Goal: Task Accomplishment & Management: Manage account settings

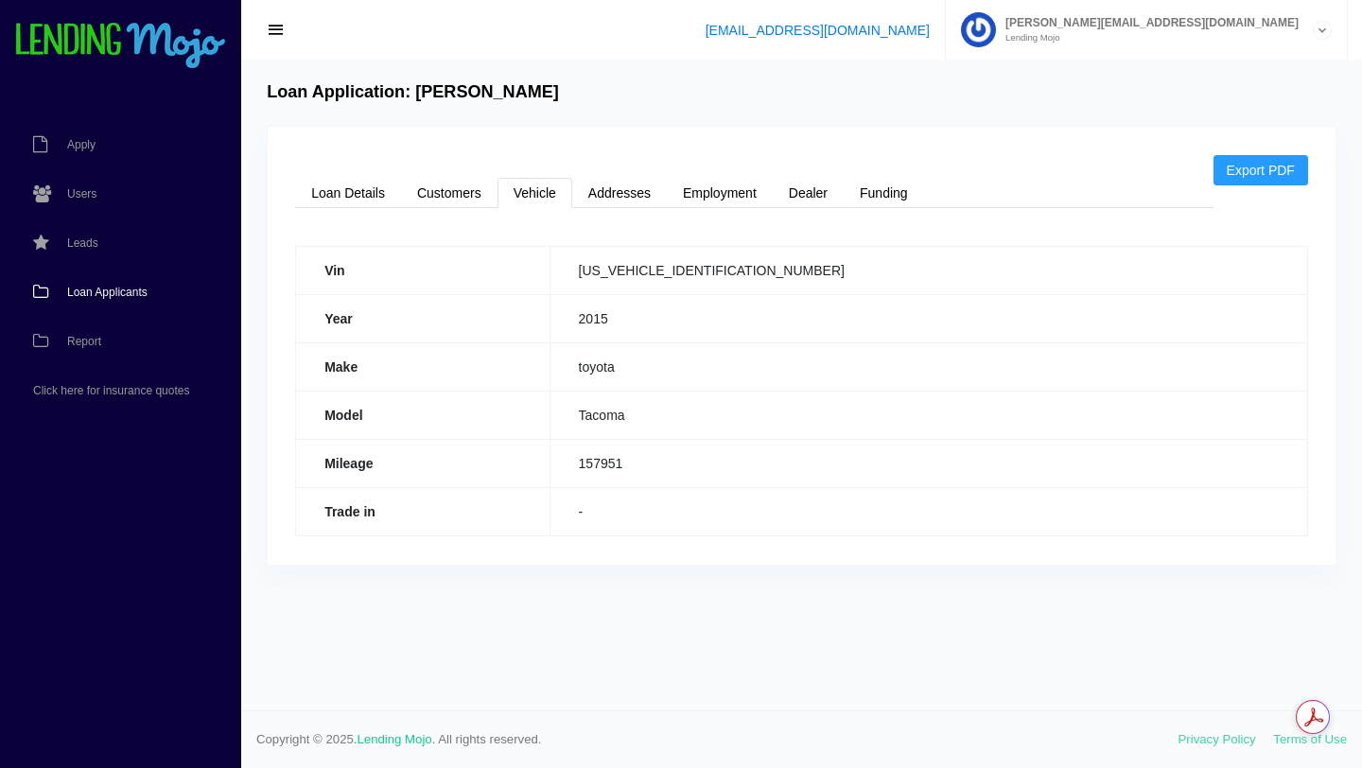
click at [116, 290] on span "Loan Applicants" at bounding box center [107, 292] width 80 height 11
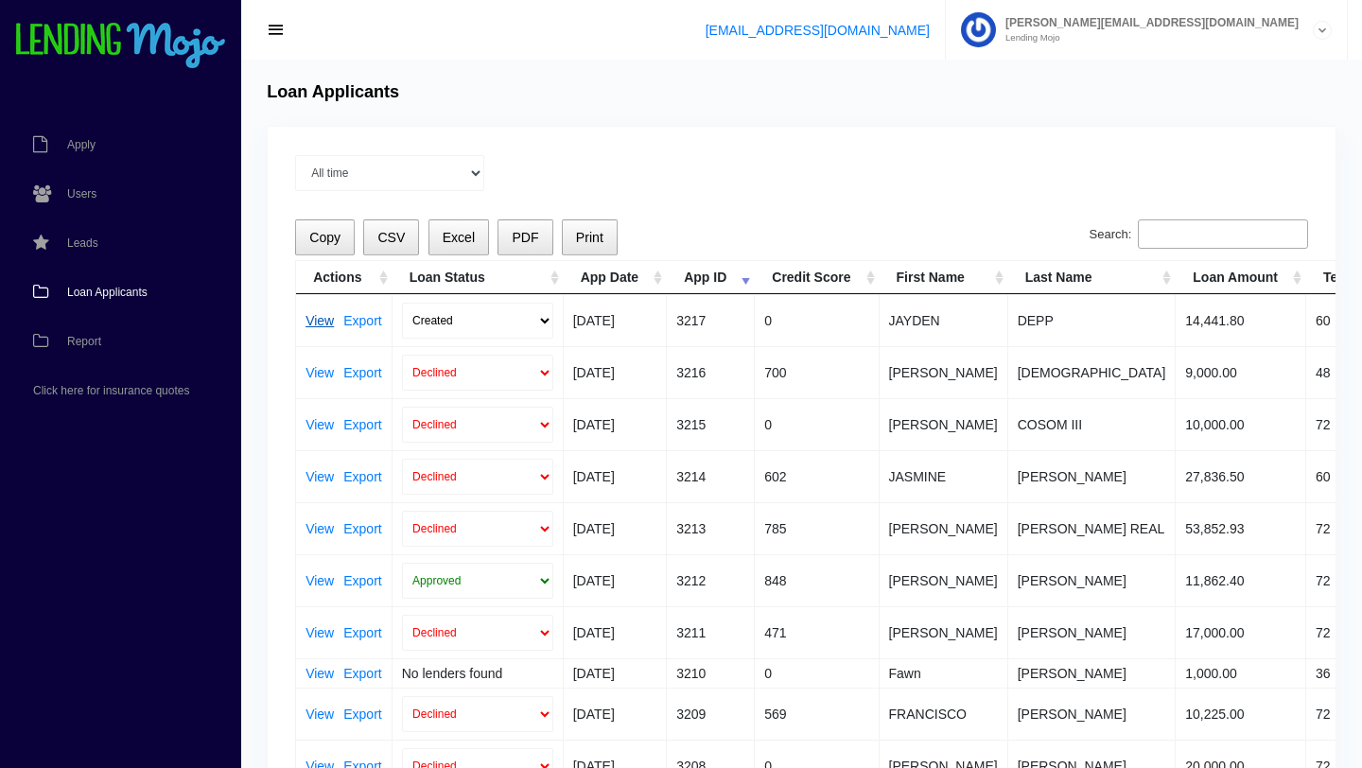
click at [319, 320] on link "View" at bounding box center [320, 320] width 28 height 13
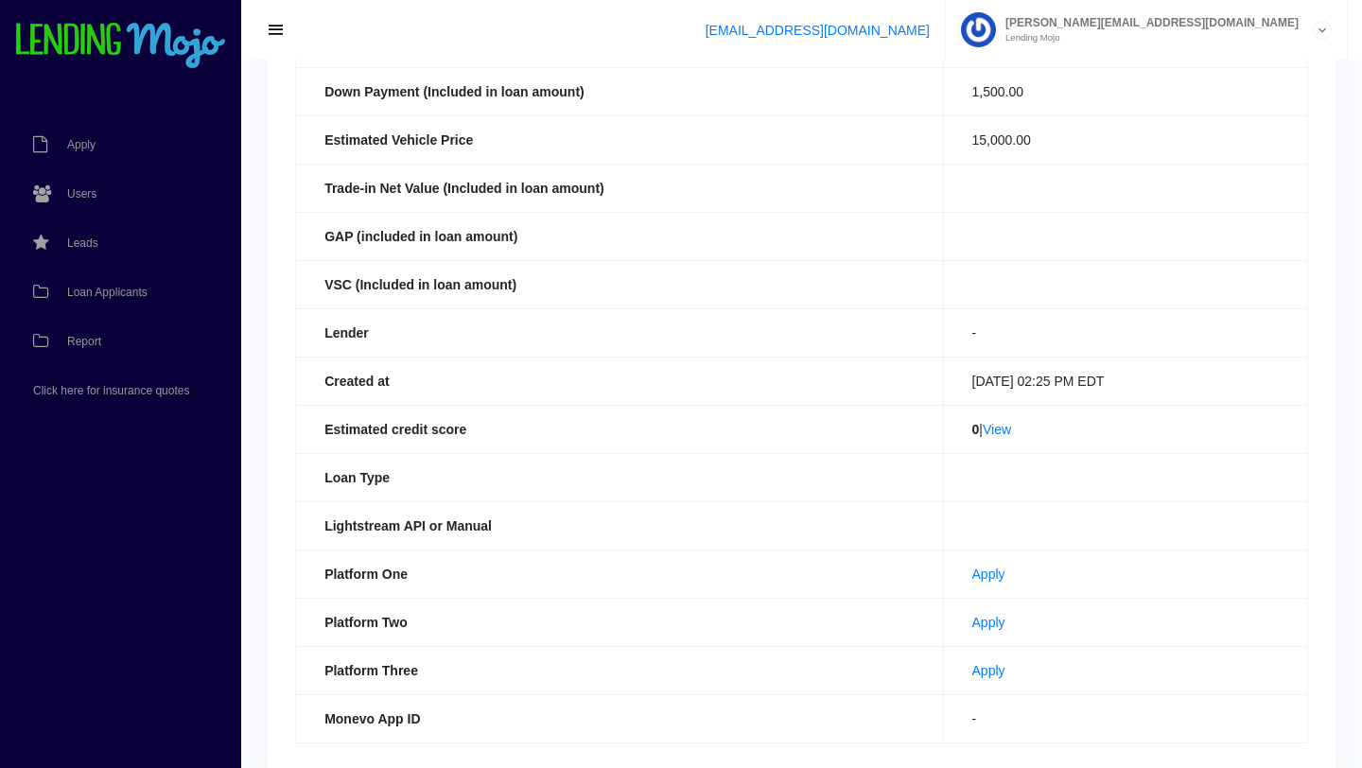
scroll to position [377, 0]
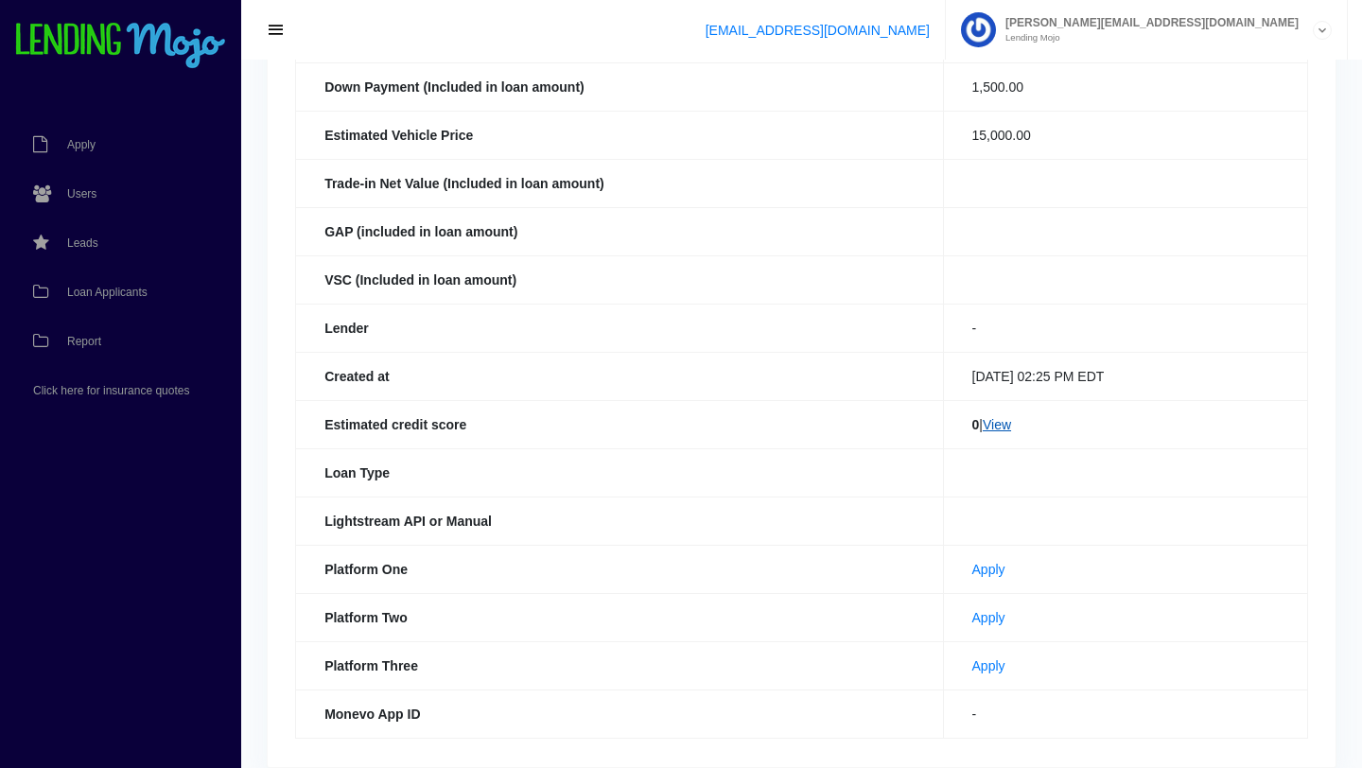
click at [989, 427] on link "View" at bounding box center [997, 424] width 28 height 15
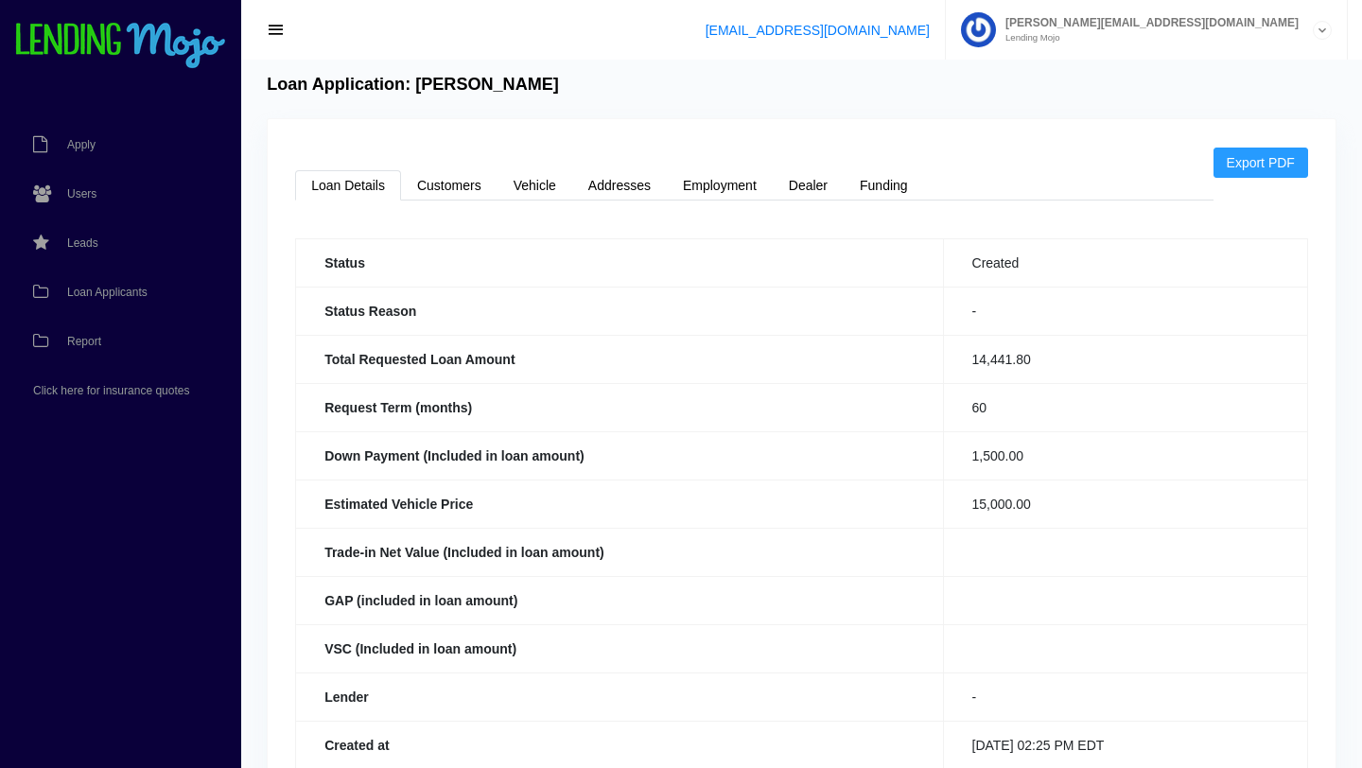
scroll to position [0, 0]
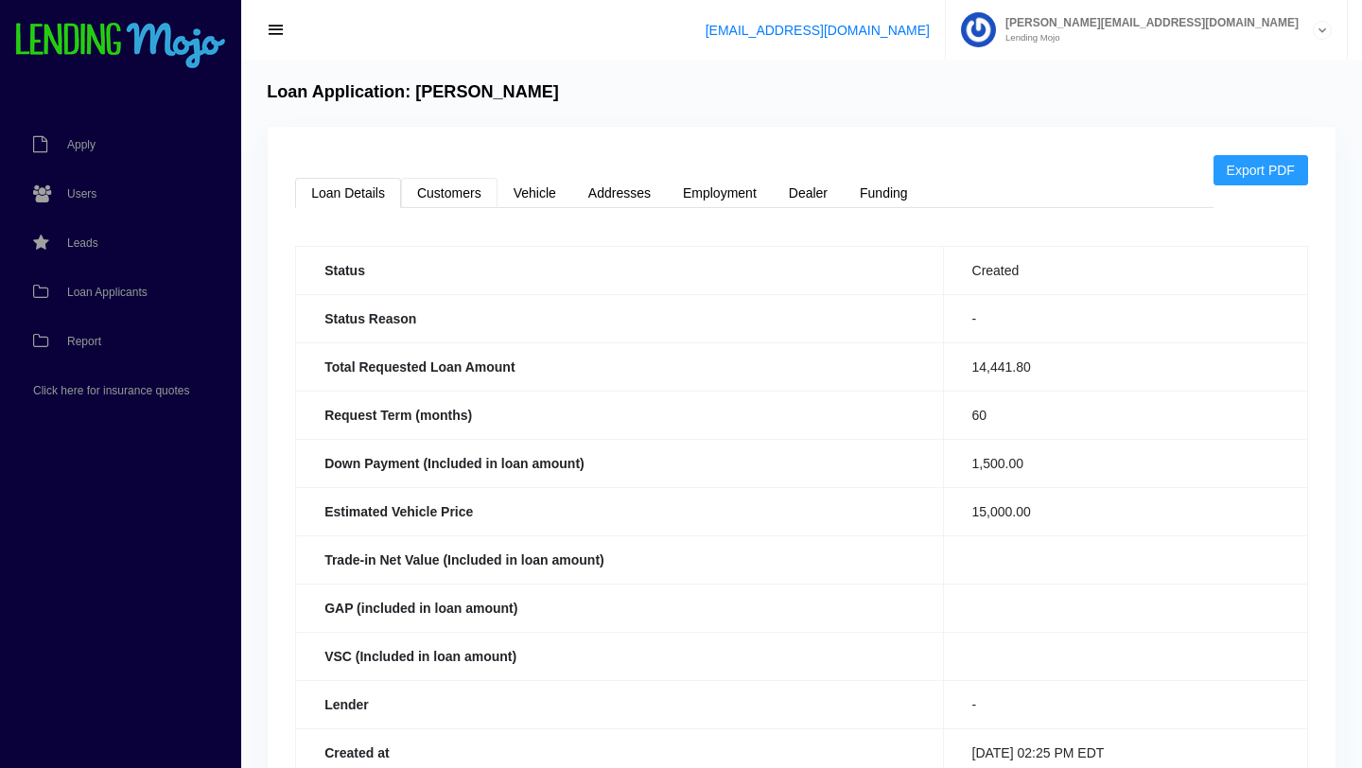
click at [438, 195] on link "Customers" at bounding box center [449, 193] width 96 height 30
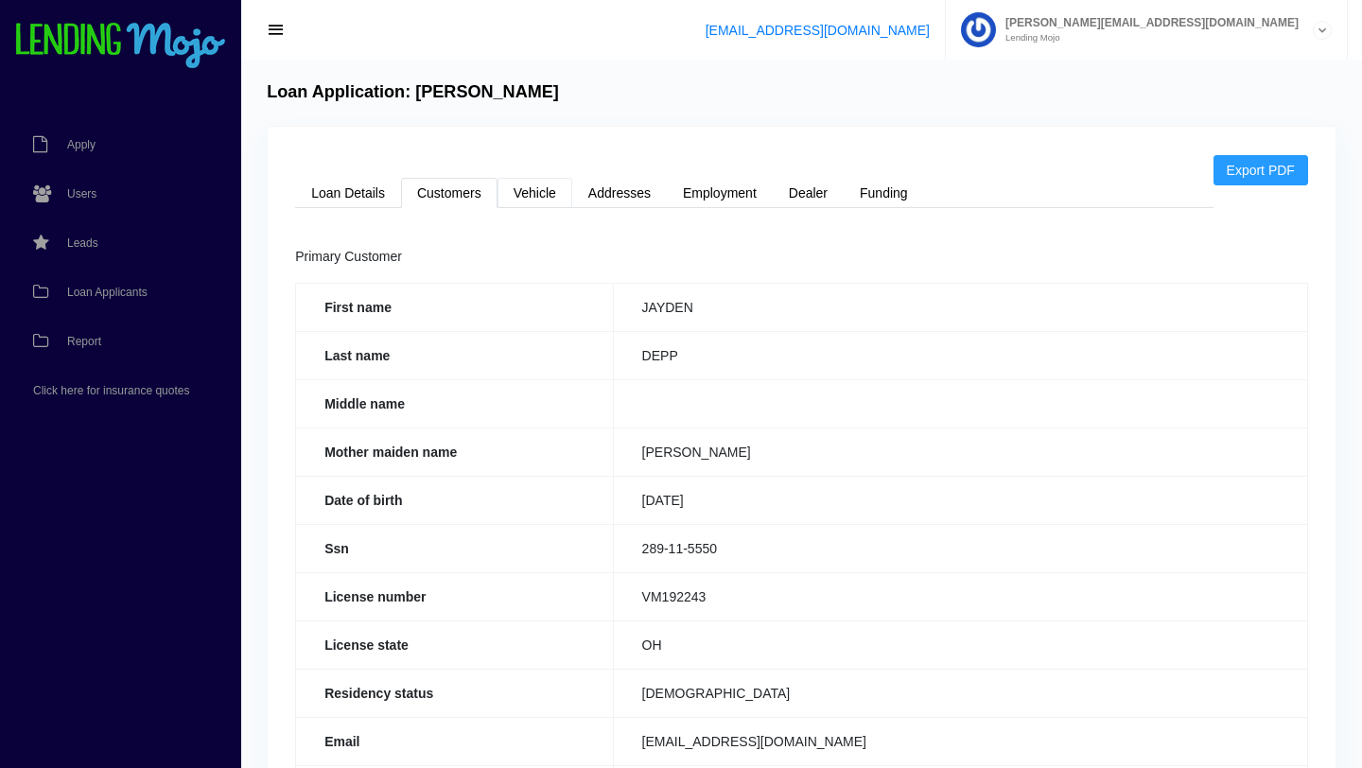
click at [530, 199] on link "Vehicle" at bounding box center [535, 193] width 75 height 30
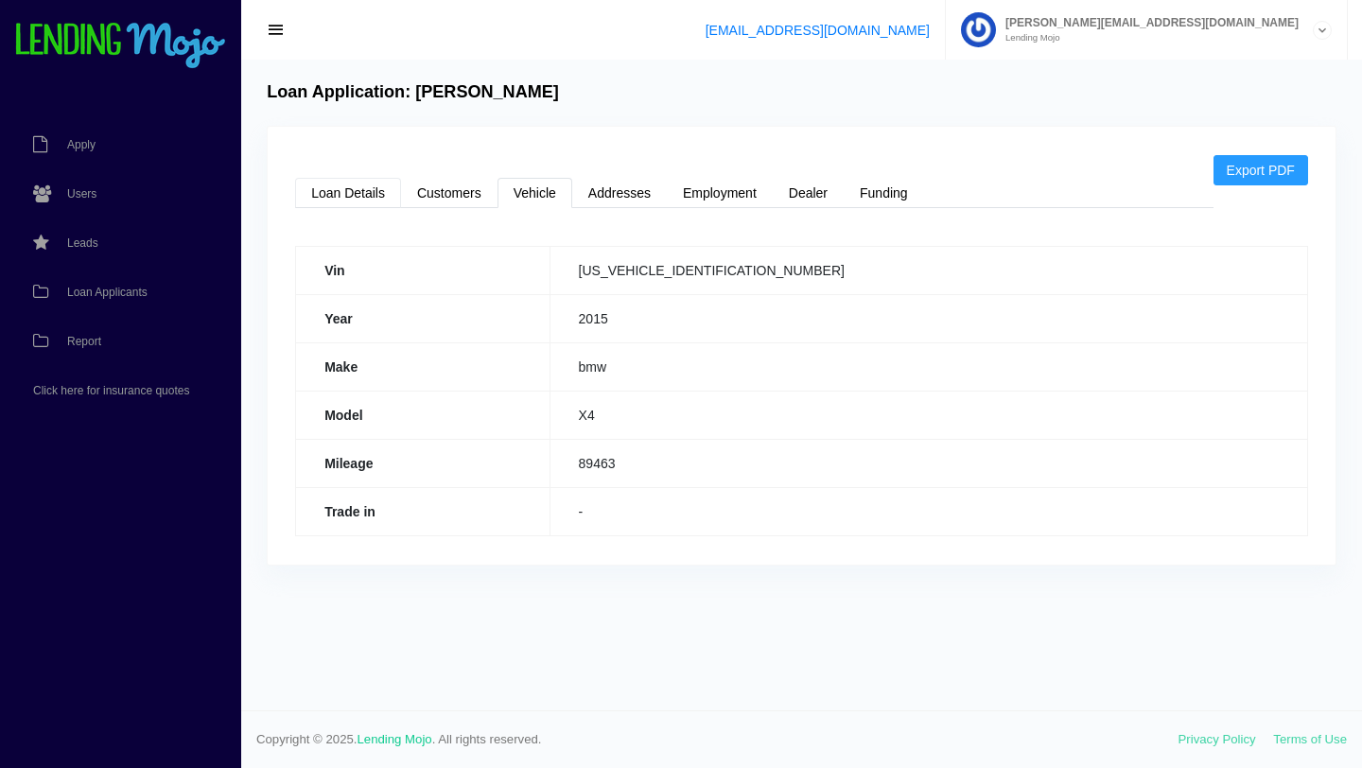
click at [355, 199] on link "Loan Details" at bounding box center [348, 193] width 106 height 30
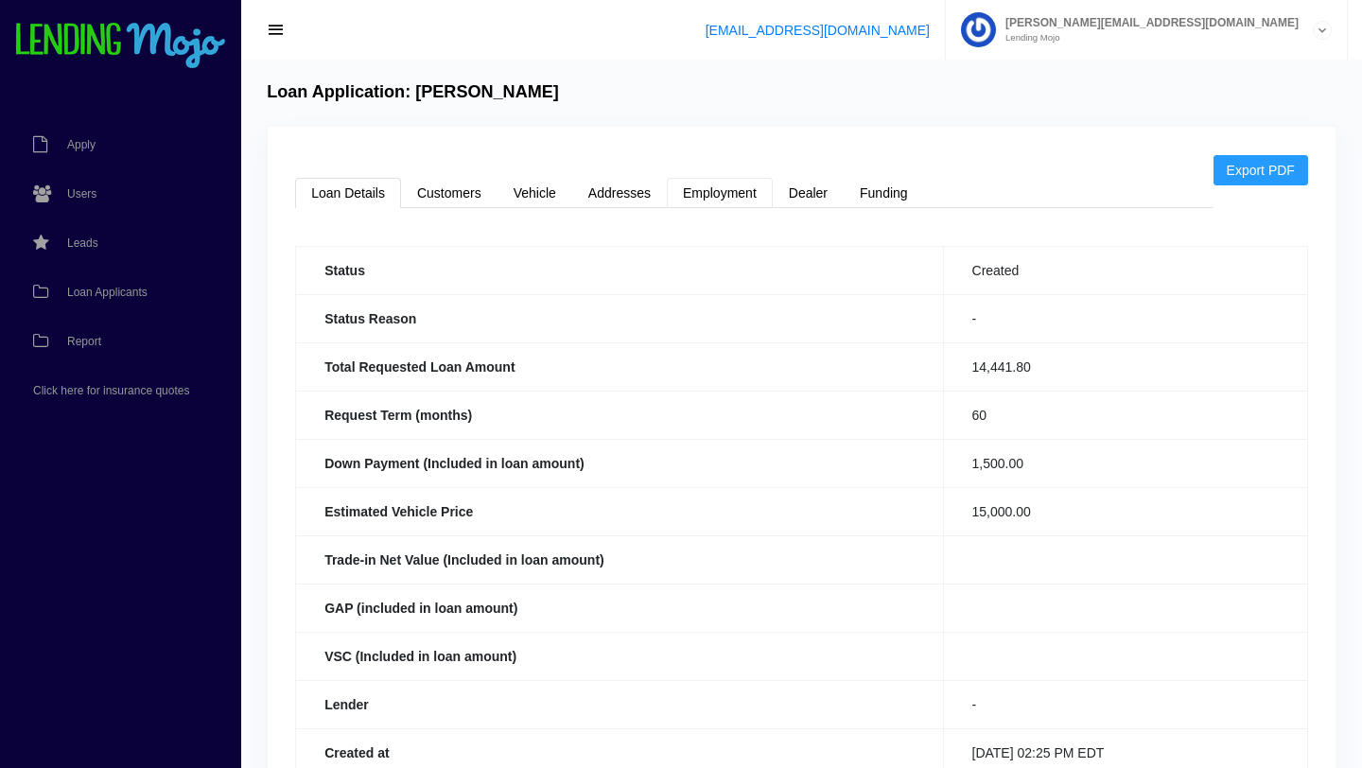
click at [724, 195] on link "Employment" at bounding box center [720, 193] width 106 height 30
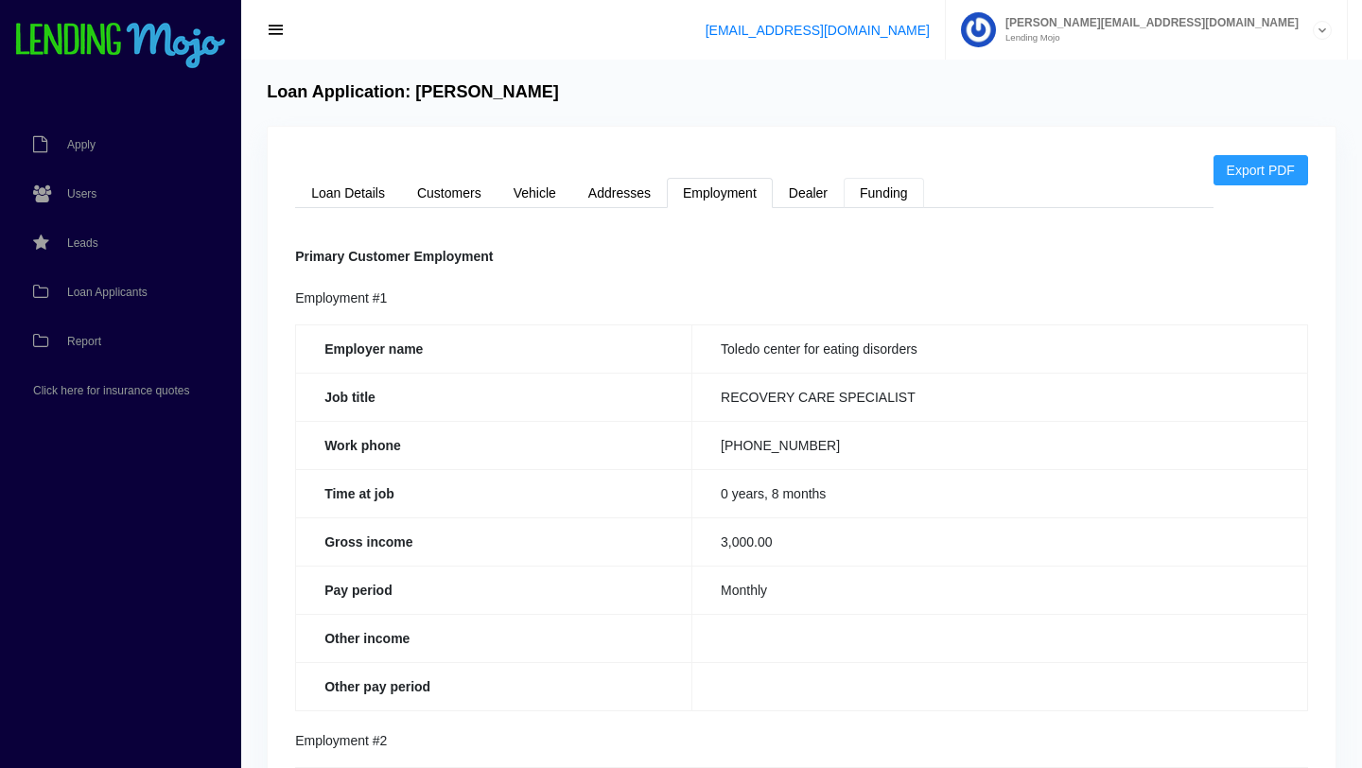
click at [885, 202] on link "Funding" at bounding box center [884, 193] width 80 height 30
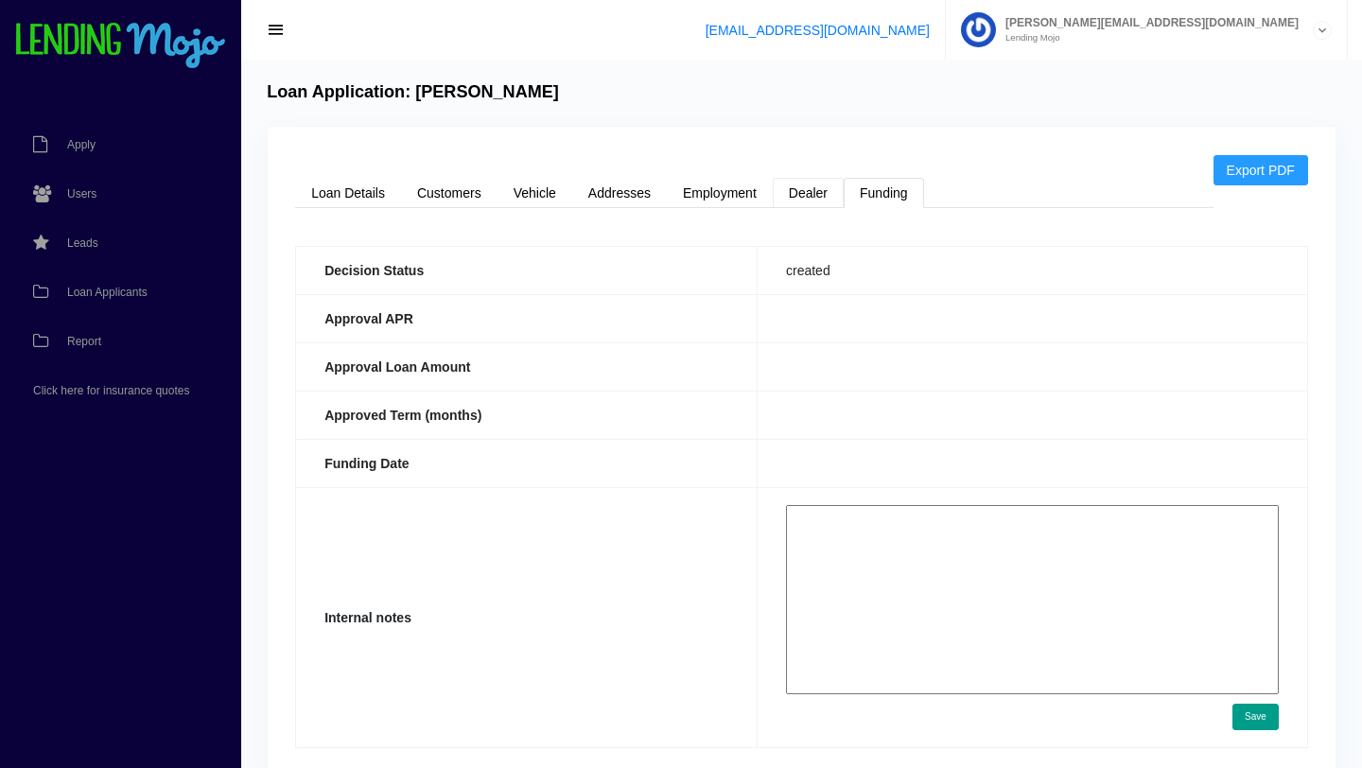
click at [817, 199] on link "Dealer" at bounding box center [808, 193] width 71 height 30
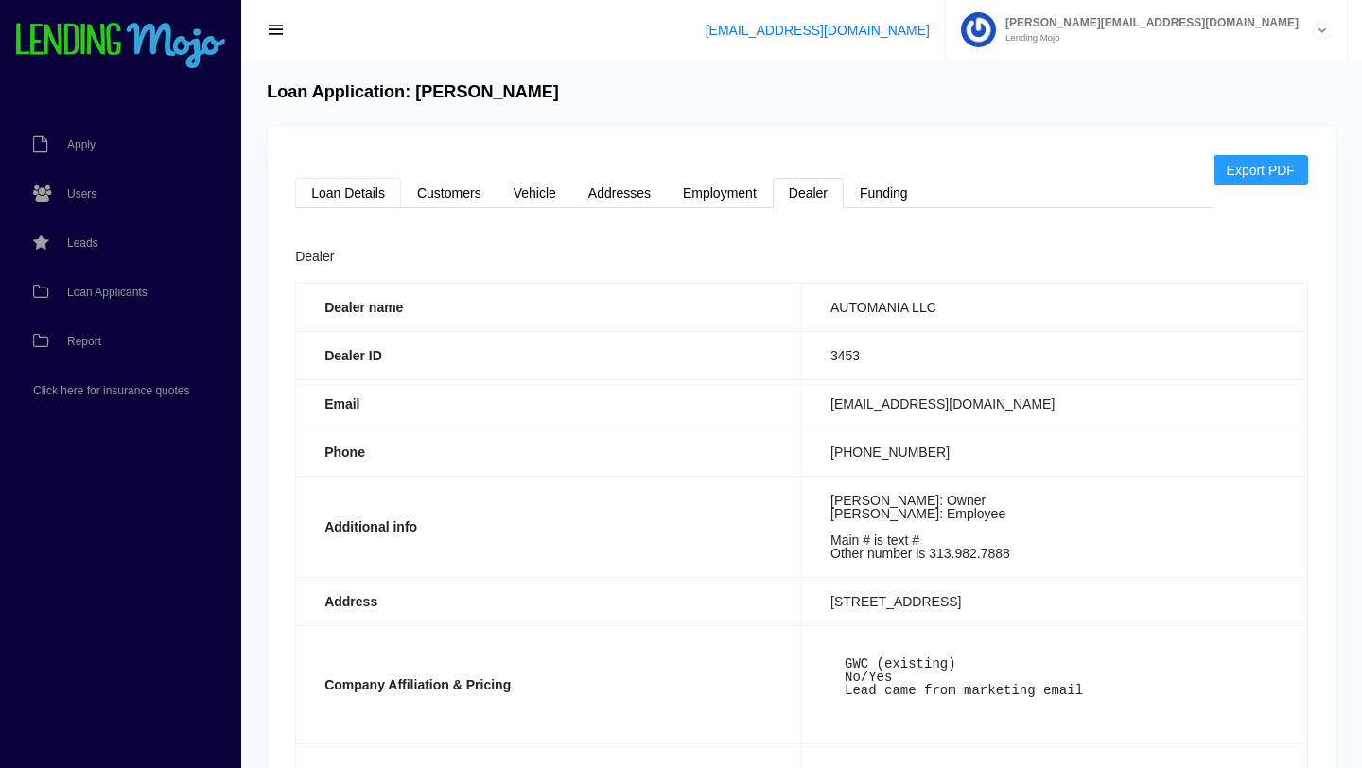
click at [342, 196] on link "Loan Details" at bounding box center [348, 193] width 106 height 30
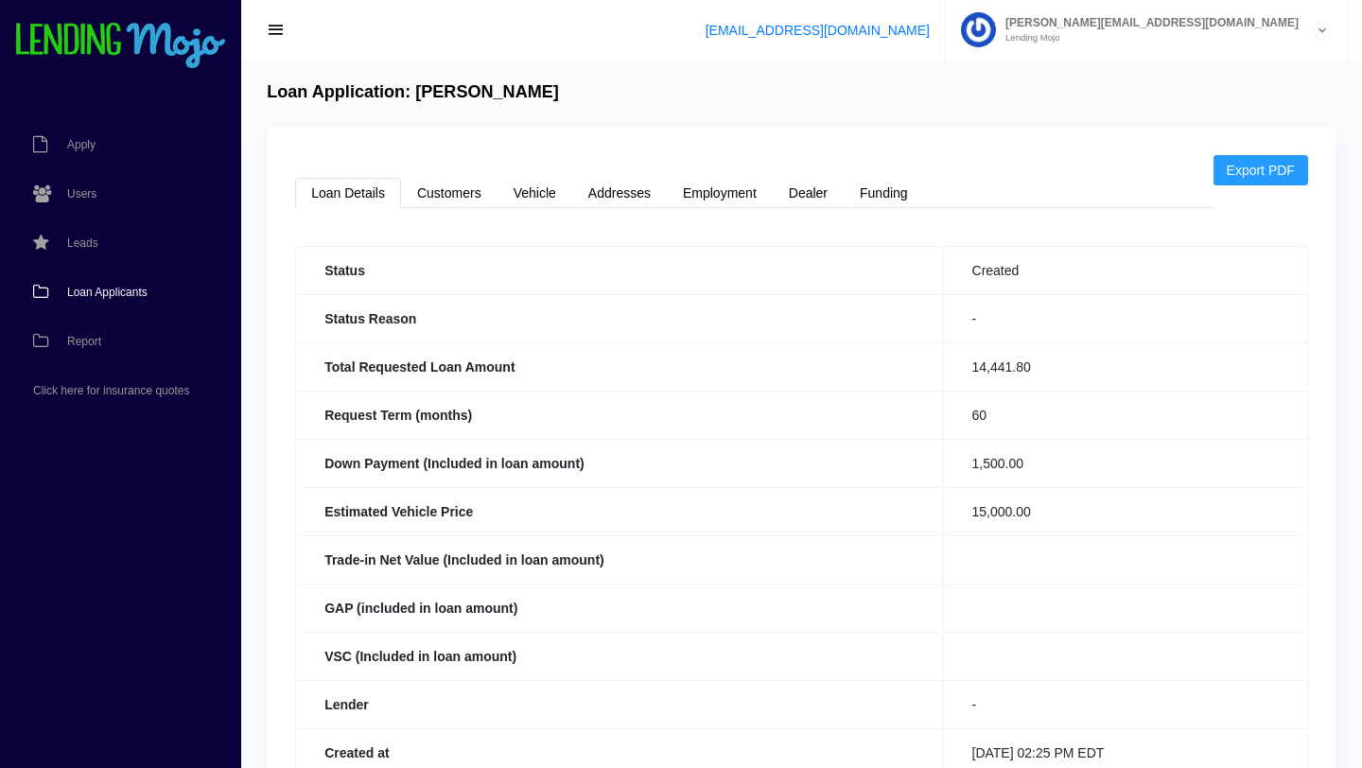
click at [111, 290] on span "Loan Applicants" at bounding box center [107, 292] width 80 height 11
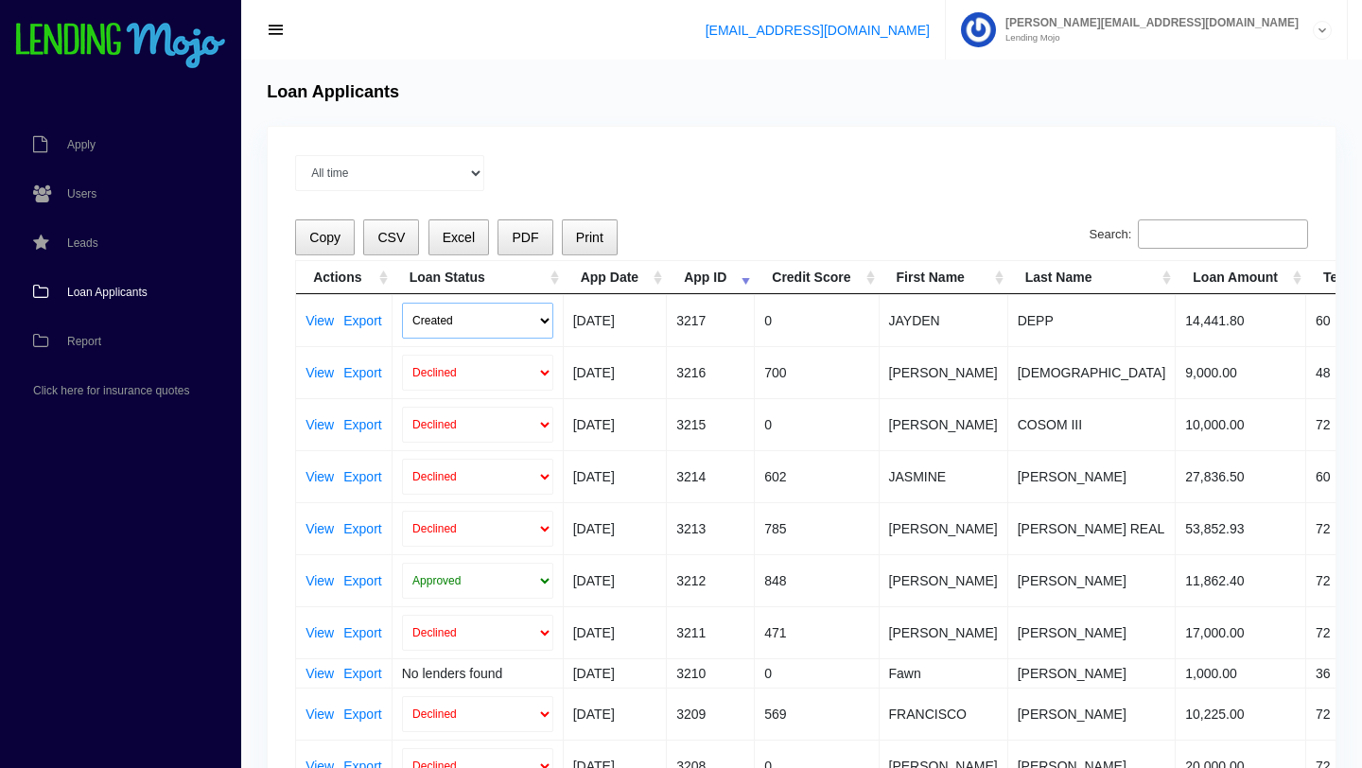
click at [543, 325] on select "Created Submitted" at bounding box center [477, 321] width 151 height 36
select select "submitted"
click at [402, 303] on select "Created Submitted" at bounding box center [477, 321] width 151 height 36
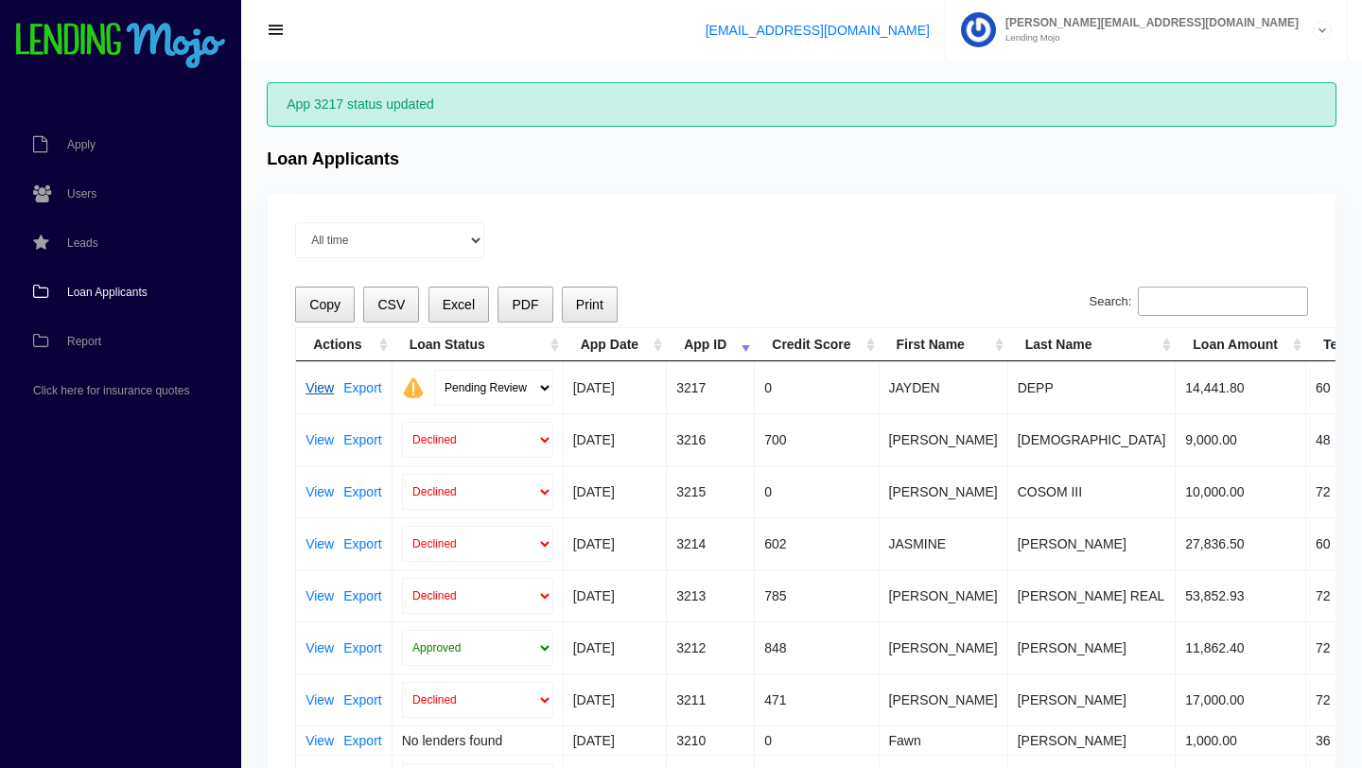
click at [315, 384] on link "View" at bounding box center [320, 387] width 28 height 13
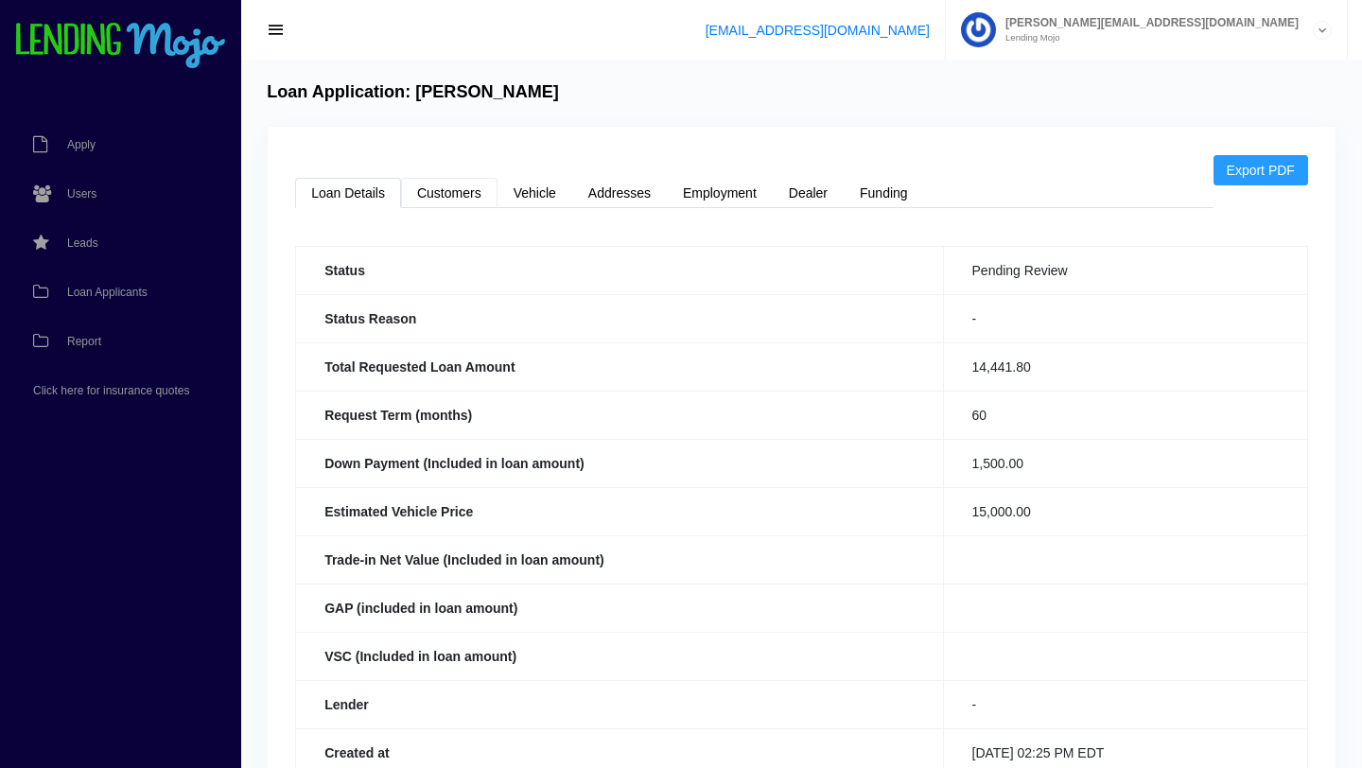
click at [464, 196] on link "Customers" at bounding box center [449, 193] width 96 height 30
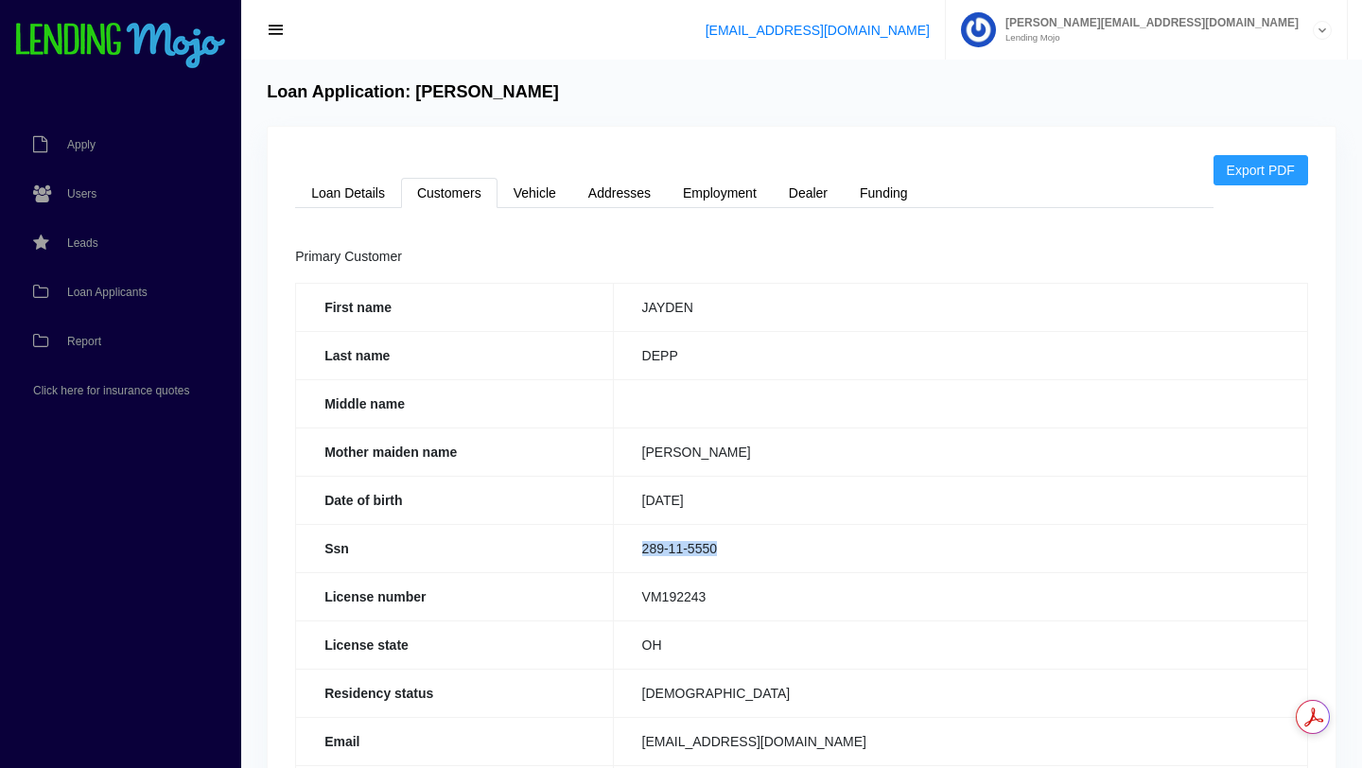
drag, startPoint x: 719, startPoint y: 551, endPoint x: 631, endPoint y: 543, distance: 88.3
click at [632, 543] on td "289-11-5550" at bounding box center [960, 548] width 694 height 48
copy td "289-11-5550"
click at [345, 191] on link "Loan Details" at bounding box center [348, 193] width 106 height 30
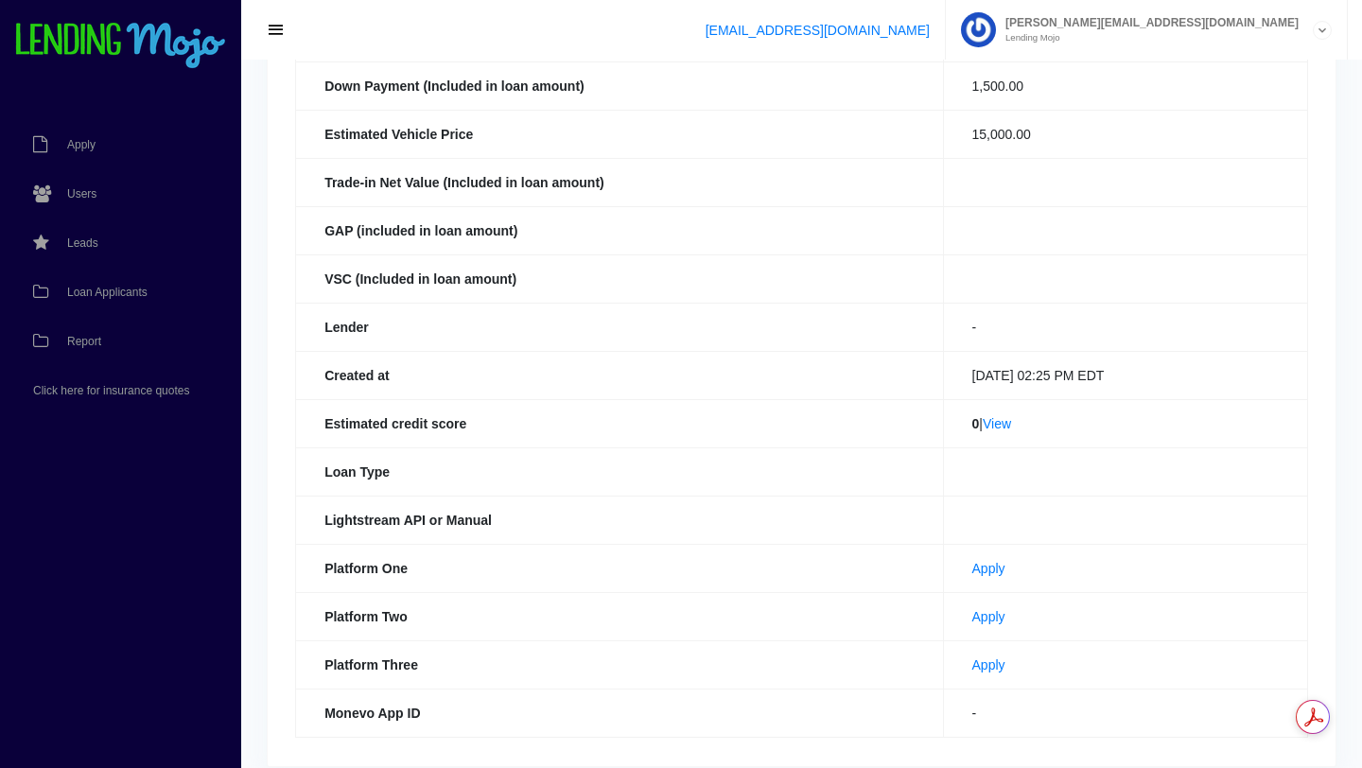
scroll to position [417, 0]
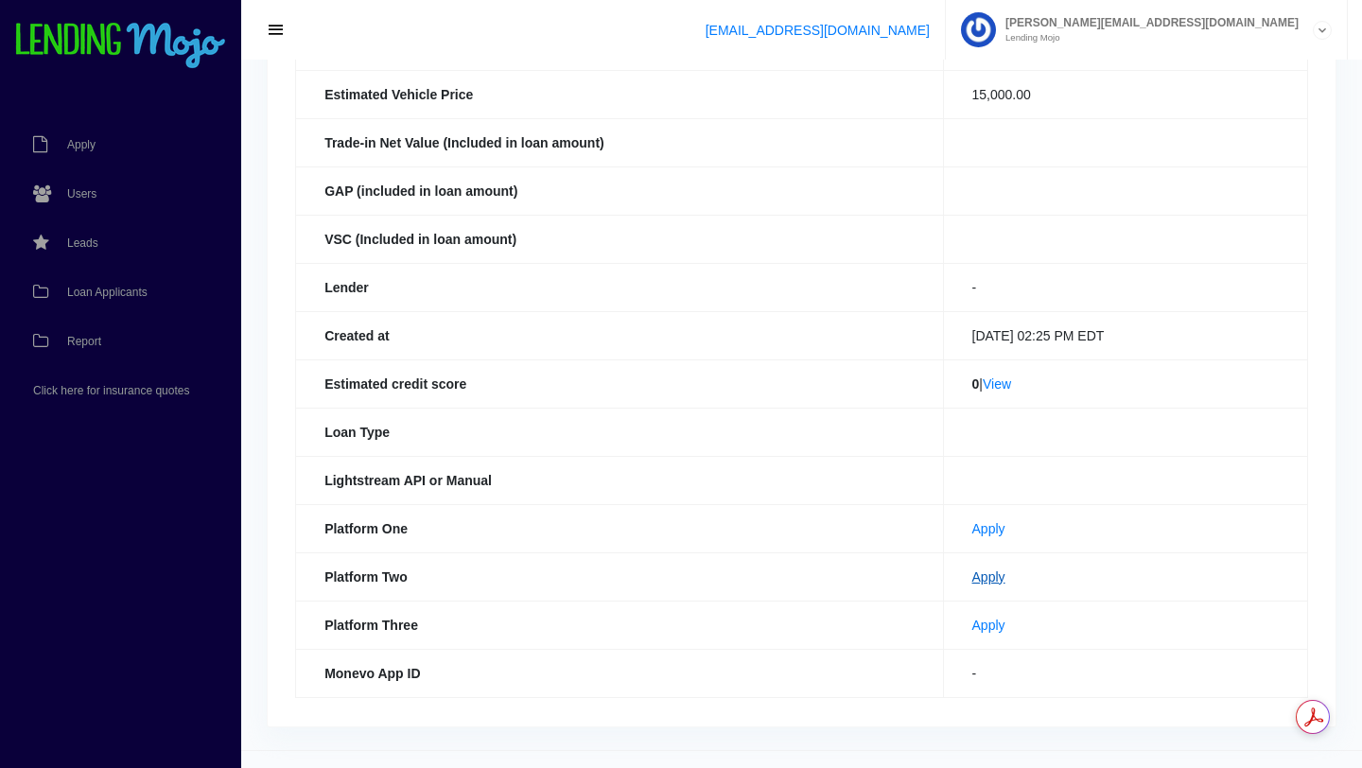
click at [973, 579] on link "Apply" at bounding box center [989, 577] width 33 height 15
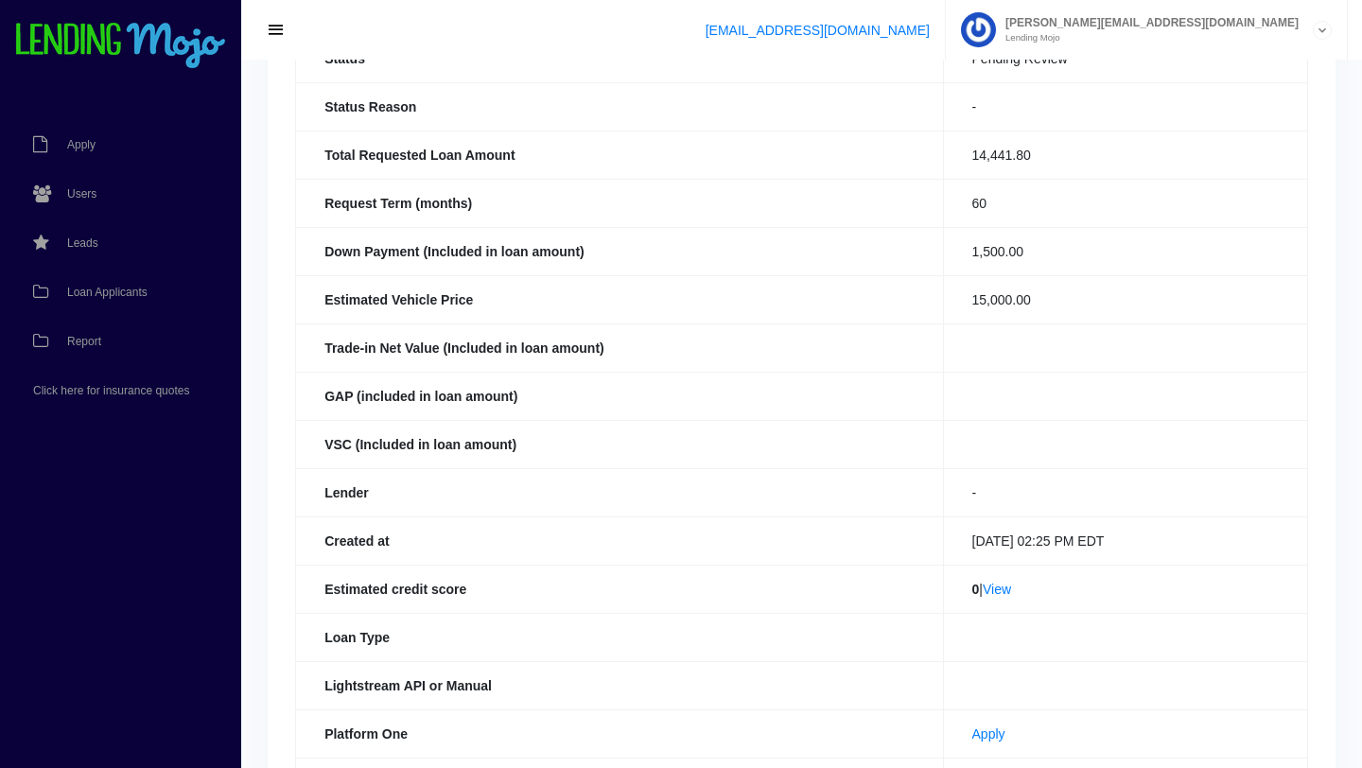
scroll to position [0, 0]
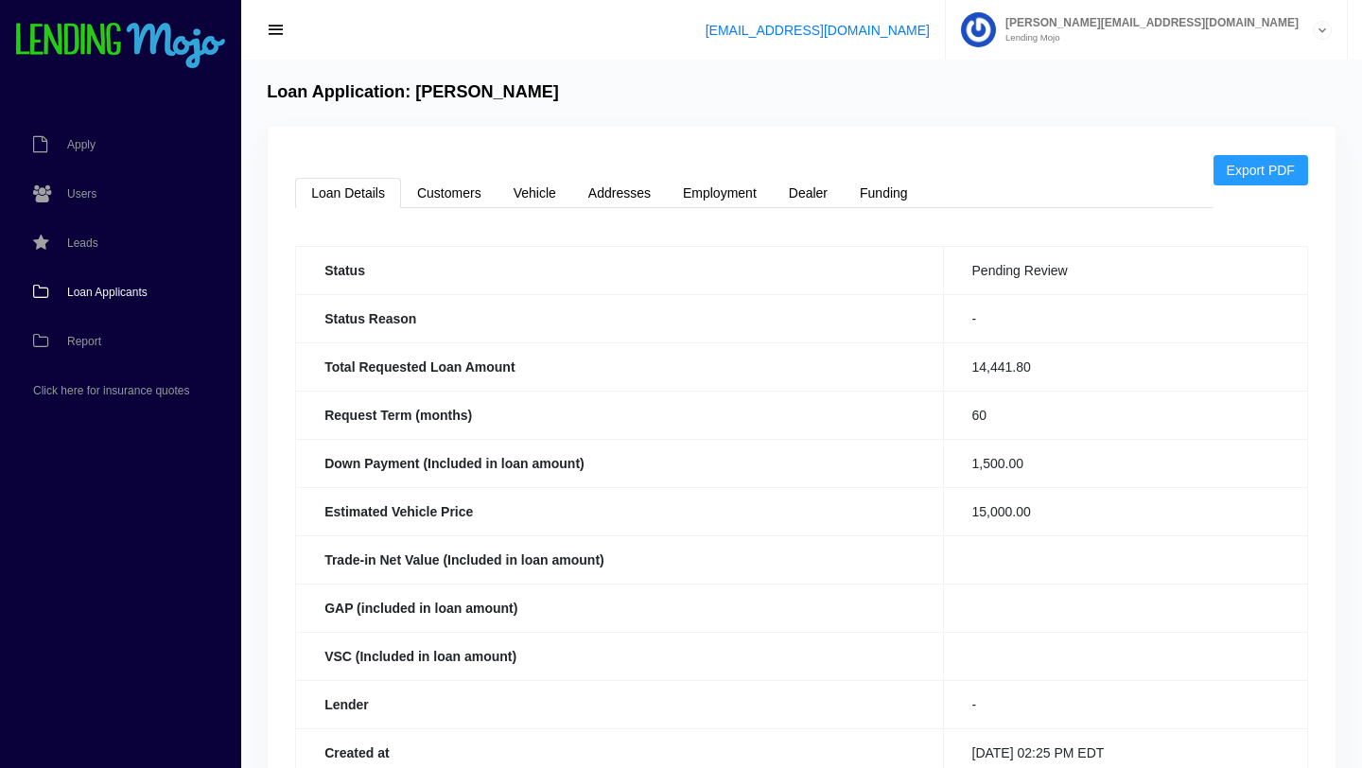
click at [122, 296] on span "Loan Applicants" at bounding box center [107, 292] width 80 height 11
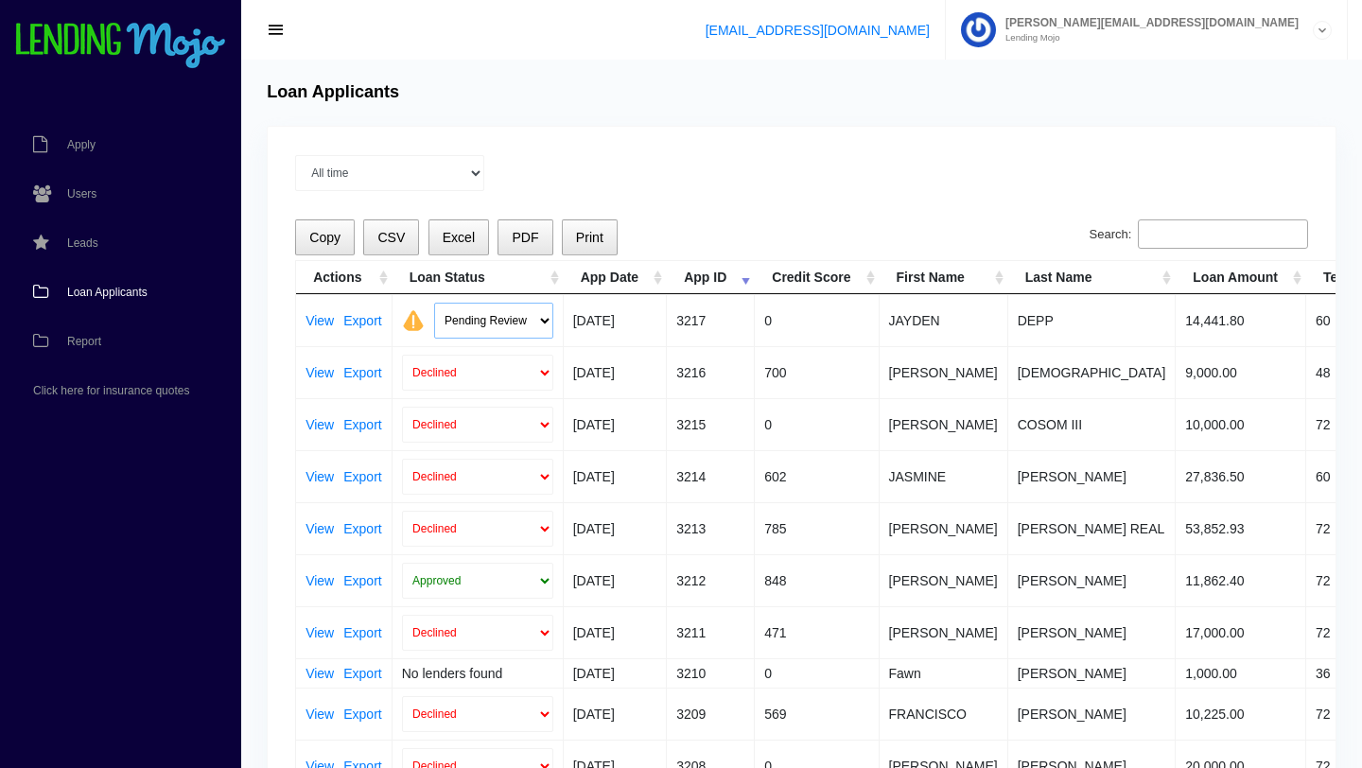
click at [544, 316] on select "Pending Review Approve Decline Unqualified" at bounding box center [493, 321] width 119 height 36
select select "declined"
click at [434, 303] on select "Pending Review Approve Decline Unqualified" at bounding box center [493, 321] width 119 height 36
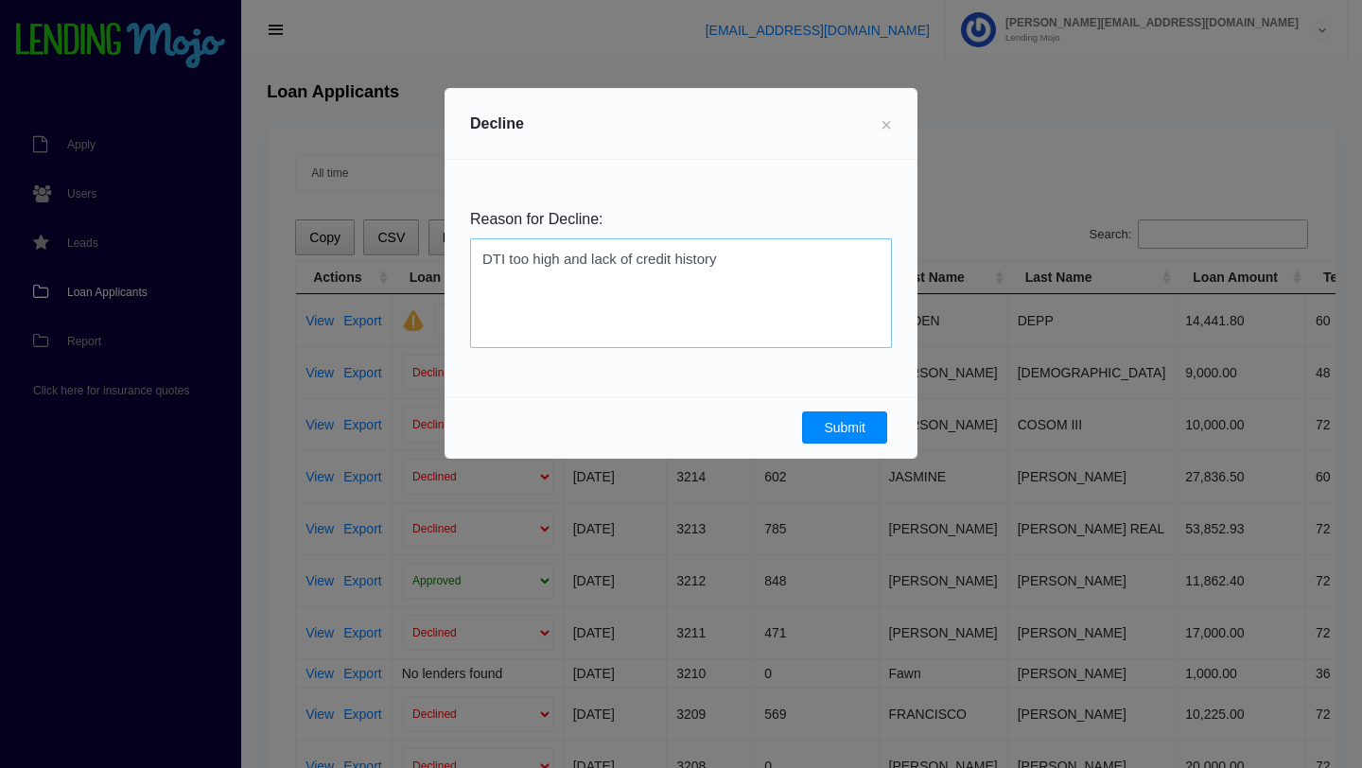
type textarea "DTI too high and lack of credit history"
click at [864, 419] on button "Submit" at bounding box center [844, 428] width 85 height 32
